Goal: Information Seeking & Learning: Learn about a topic

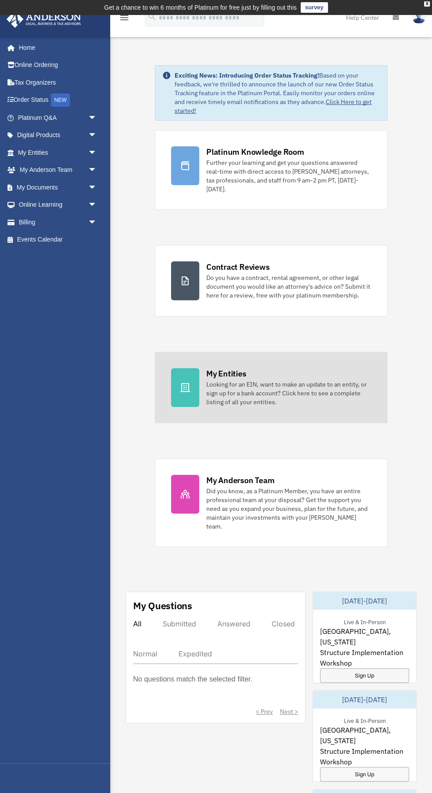
click at [297, 393] on div "Looking for an EIN, want to make an update to an entity, or sign up for a bank …" at bounding box center [288, 393] width 165 height 26
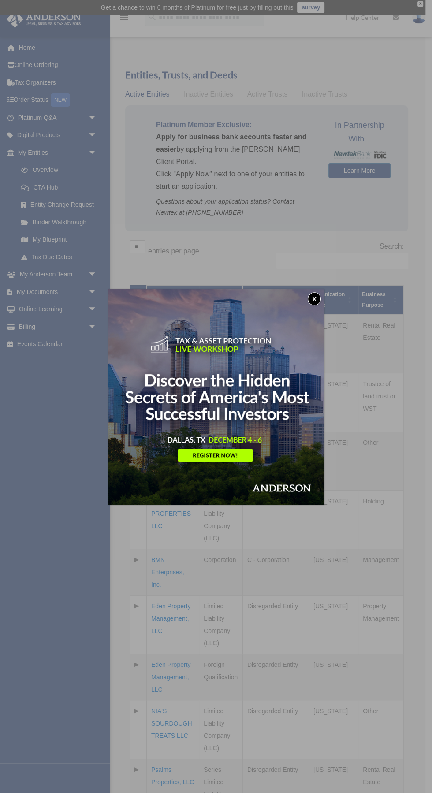
click at [313, 304] on button "x" at bounding box center [314, 298] width 13 height 13
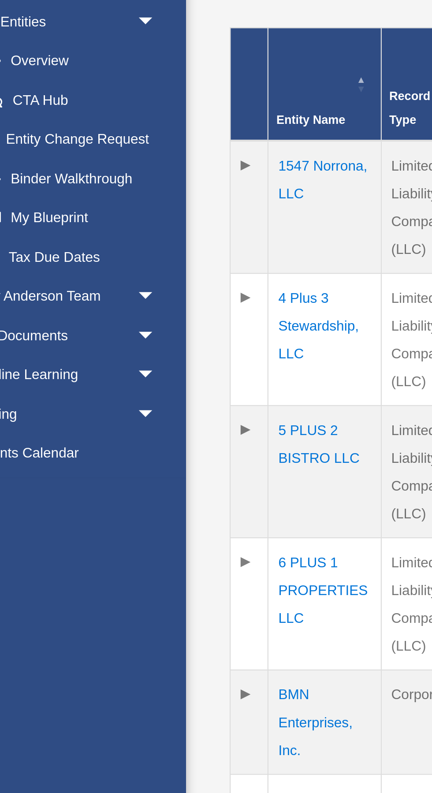
scroll to position [130, 0]
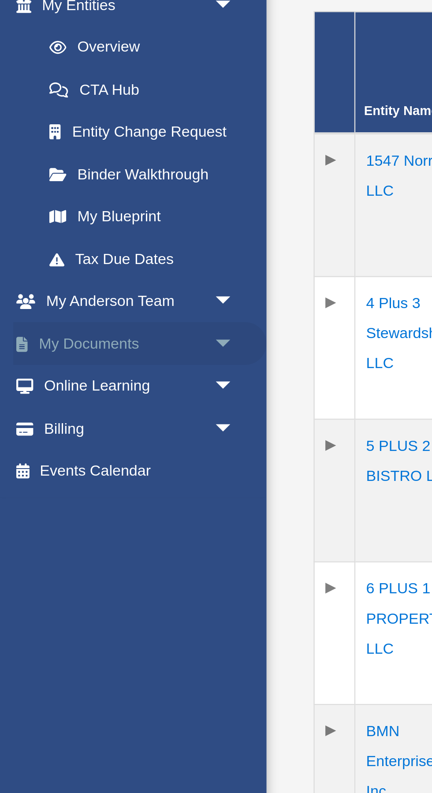
click at [88, 293] on span "arrow_drop_down" at bounding box center [97, 292] width 18 height 18
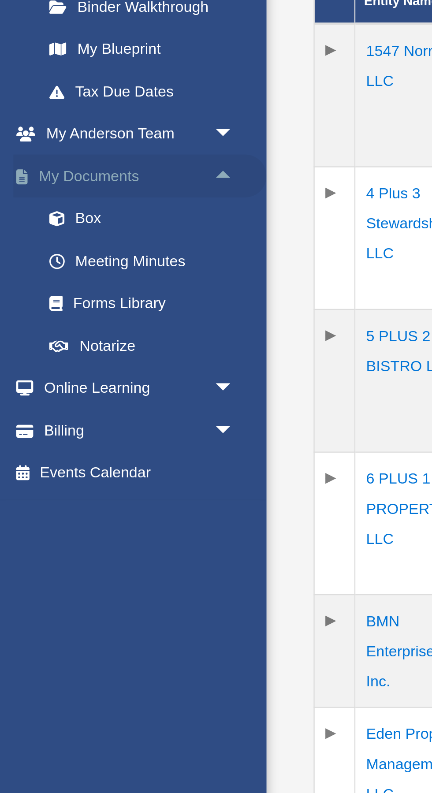
scroll to position [106, 0]
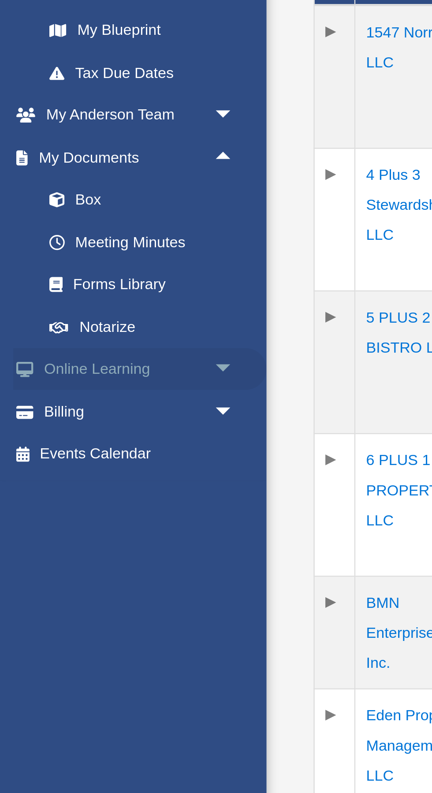
click at [90, 380] on span "arrow_drop_down" at bounding box center [97, 379] width 18 height 18
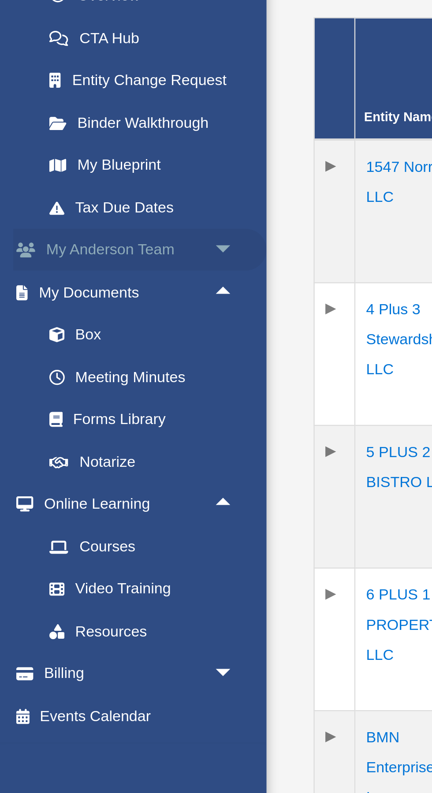
click at [94, 275] on span "arrow_drop_down" at bounding box center [97, 275] width 18 height 18
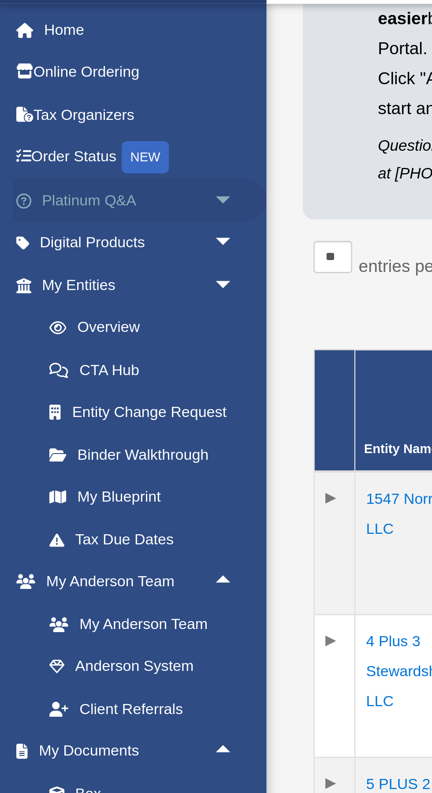
click at [90, 116] on span "arrow_drop_down" at bounding box center [97, 118] width 18 height 18
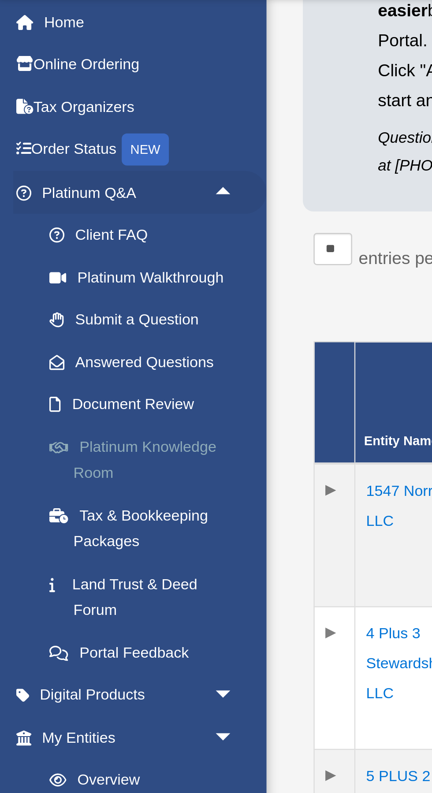
click at [52, 221] on link "Platinum Knowledge Room" at bounding box center [61, 227] width 98 height 28
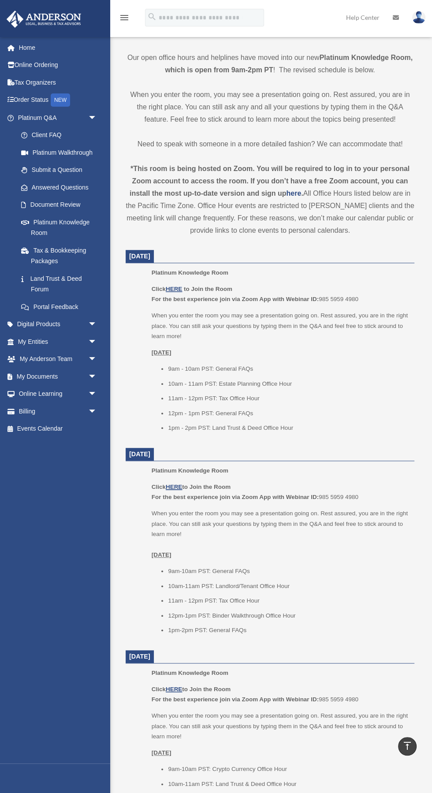
scroll to position [199, 0]
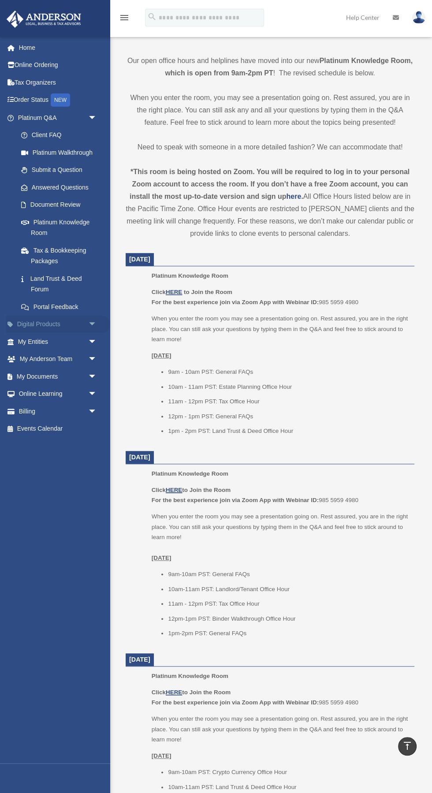
click at [74, 316] on link "Digital Products arrow_drop_down" at bounding box center [58, 325] width 104 height 18
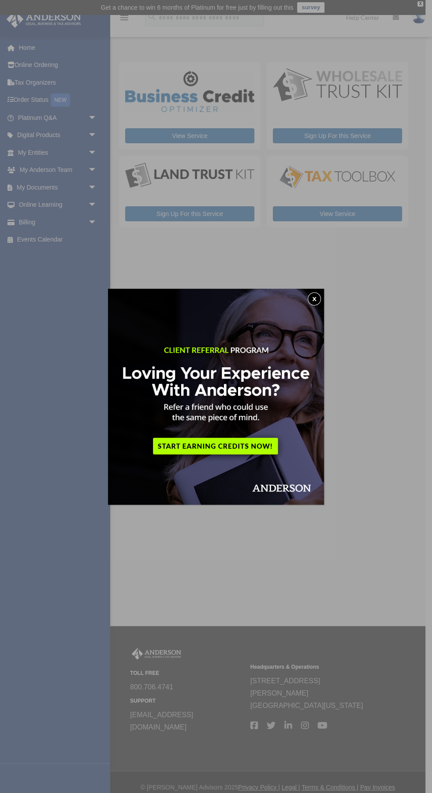
click at [296, 300] on img at bounding box center [216, 397] width 216 height 216
click at [312, 303] on button "x" at bounding box center [314, 298] width 13 height 13
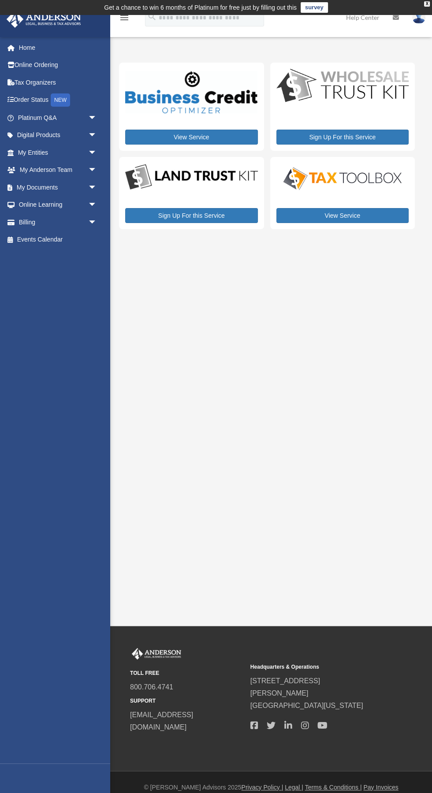
click at [178, 179] on img at bounding box center [191, 177] width 133 height 29
click at [69, 204] on link "Online Learning arrow_drop_down" at bounding box center [58, 205] width 104 height 18
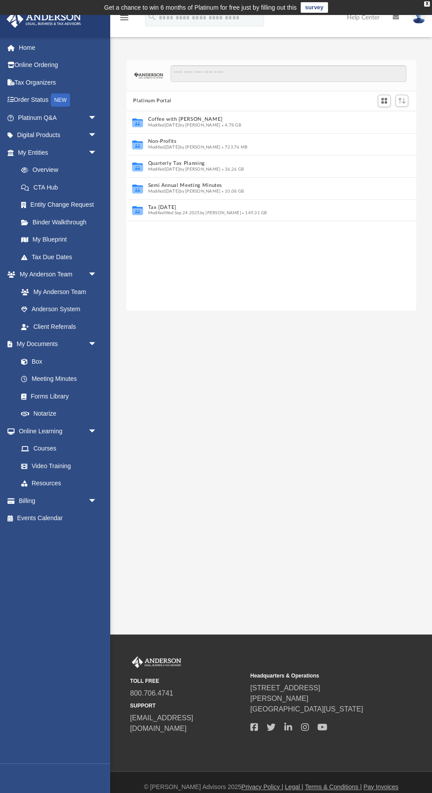
scroll to position [200, 289]
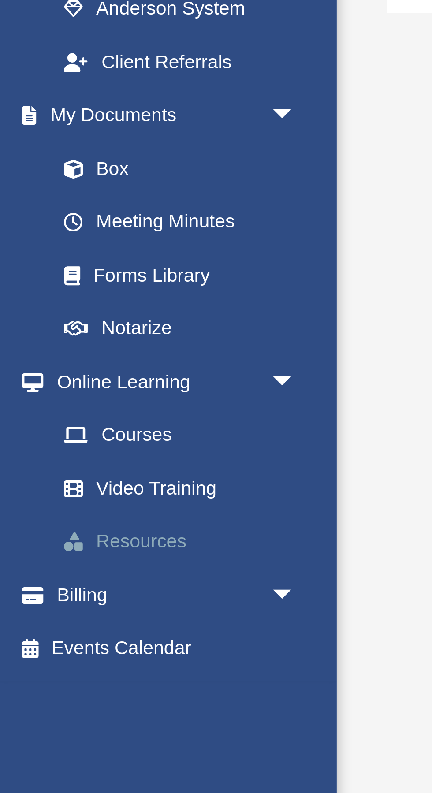
click at [45, 484] on link "Resources" at bounding box center [61, 484] width 98 height 18
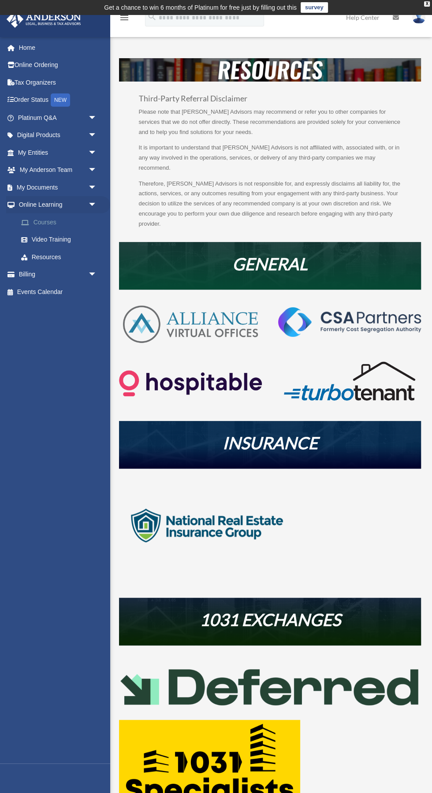
click at [30, 222] on span at bounding box center [29, 223] width 7 height 6
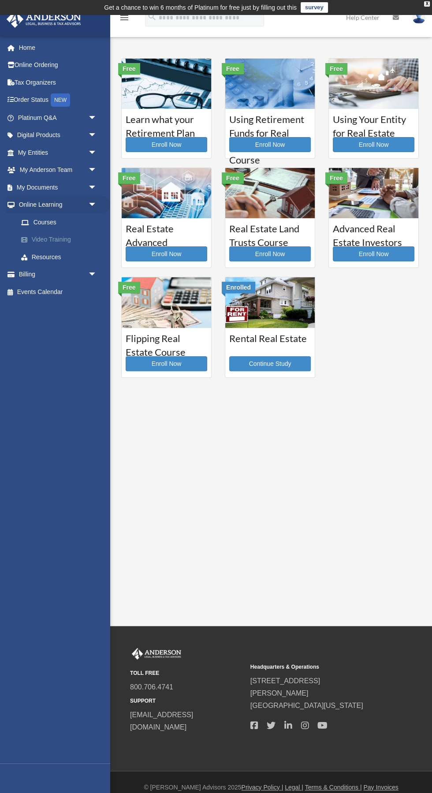
click at [37, 235] on link "Video Training" at bounding box center [61, 240] width 98 height 18
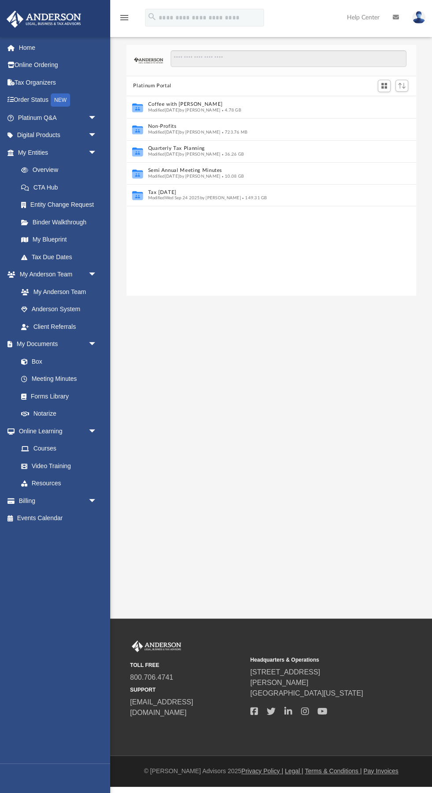
scroll to position [200, 289]
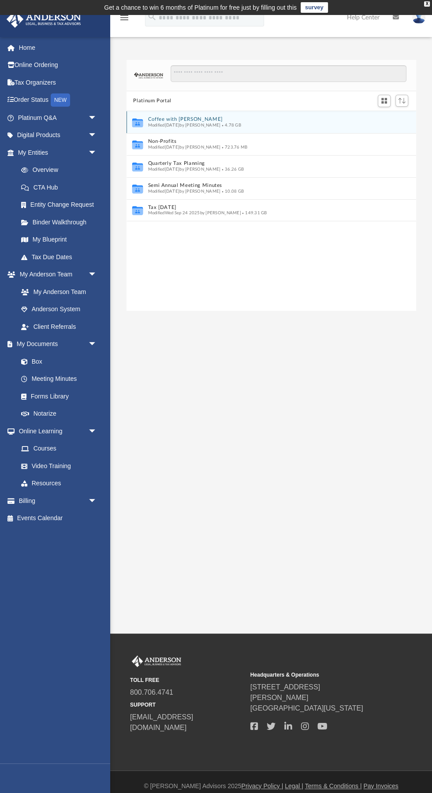
click at [138, 121] on icon "grid" at bounding box center [137, 123] width 11 height 7
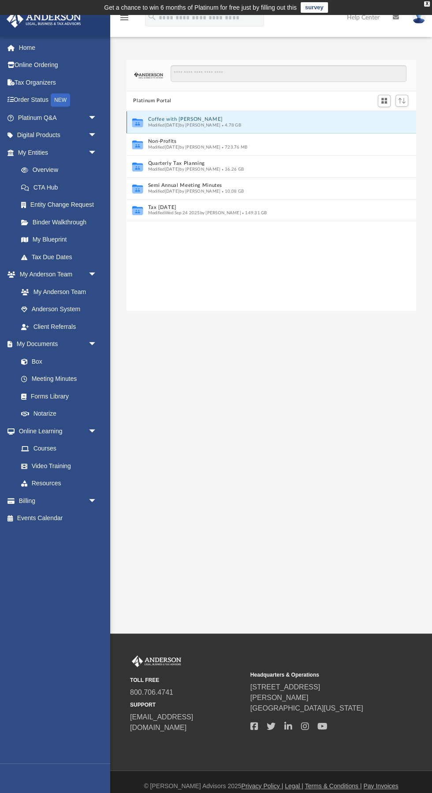
click at [160, 120] on button "Coffee with [PERSON_NAME]" at bounding box center [265, 119] width 235 height 6
